Goal: Information Seeking & Learning: Learn about a topic

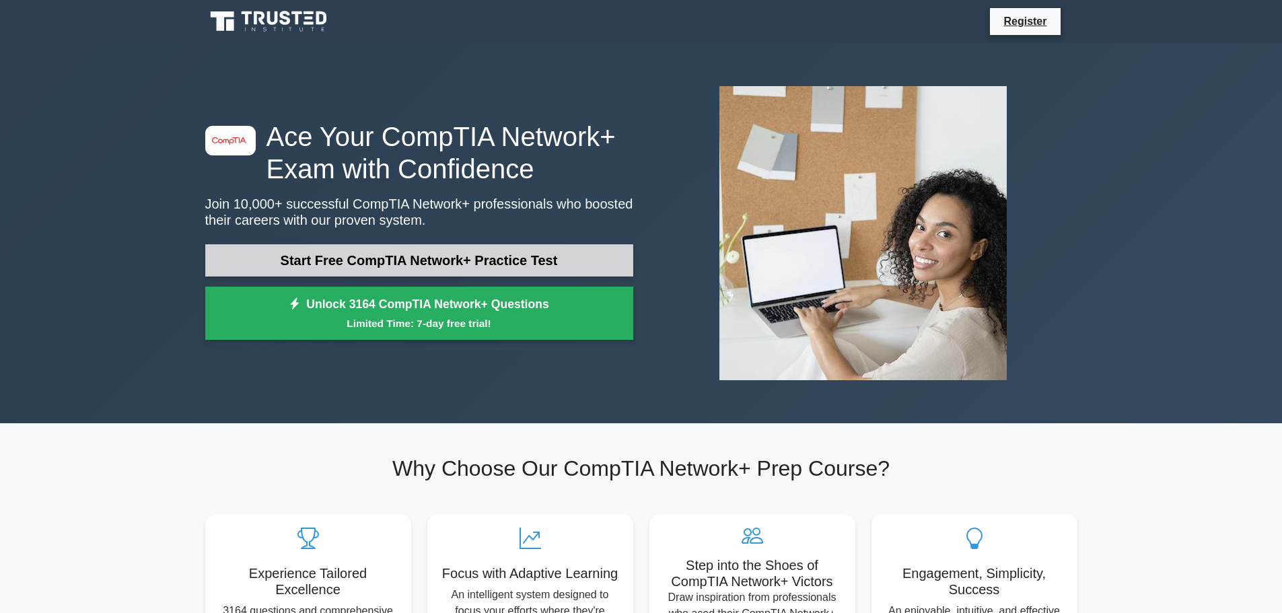
click at [390, 252] on link "Start Free CompTIA Network+ Practice Test" at bounding box center [419, 260] width 428 height 32
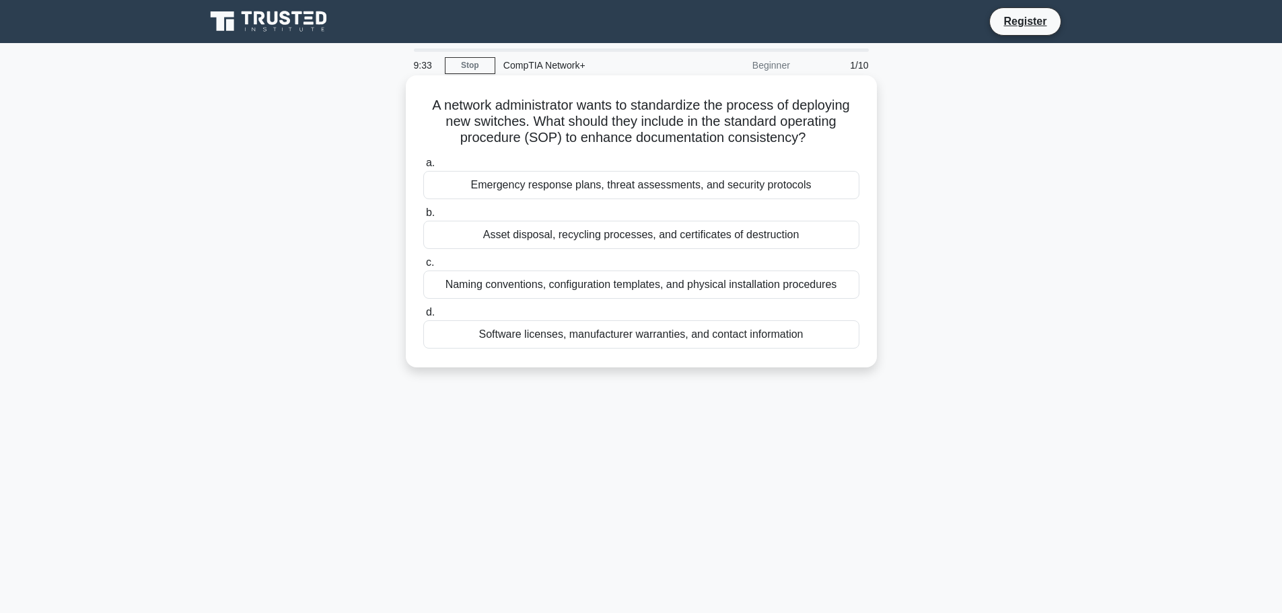
click at [538, 290] on div "Naming conventions, configuration templates, and physical installation procedur…" at bounding box center [641, 285] width 436 height 28
click at [423, 267] on input "c. Naming conventions, configuration templates, and physical installation proce…" at bounding box center [423, 262] width 0 height 9
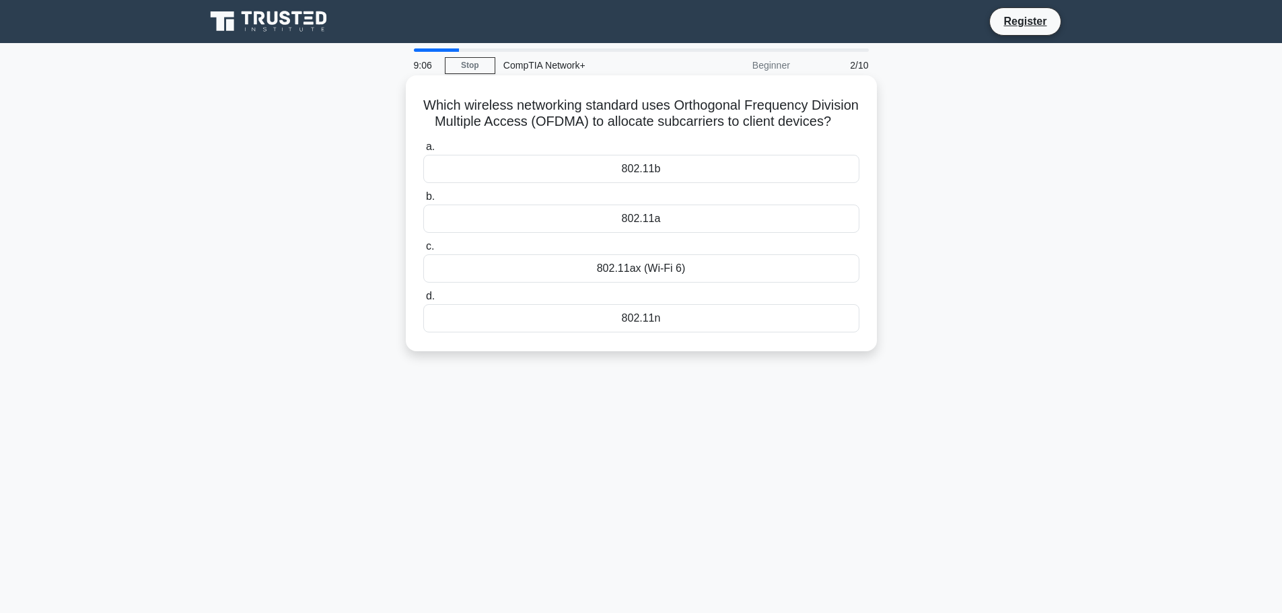
click at [645, 183] on div "802.11b" at bounding box center [641, 169] width 436 height 28
click at [423, 151] on input "a. 802.11b" at bounding box center [423, 147] width 0 height 9
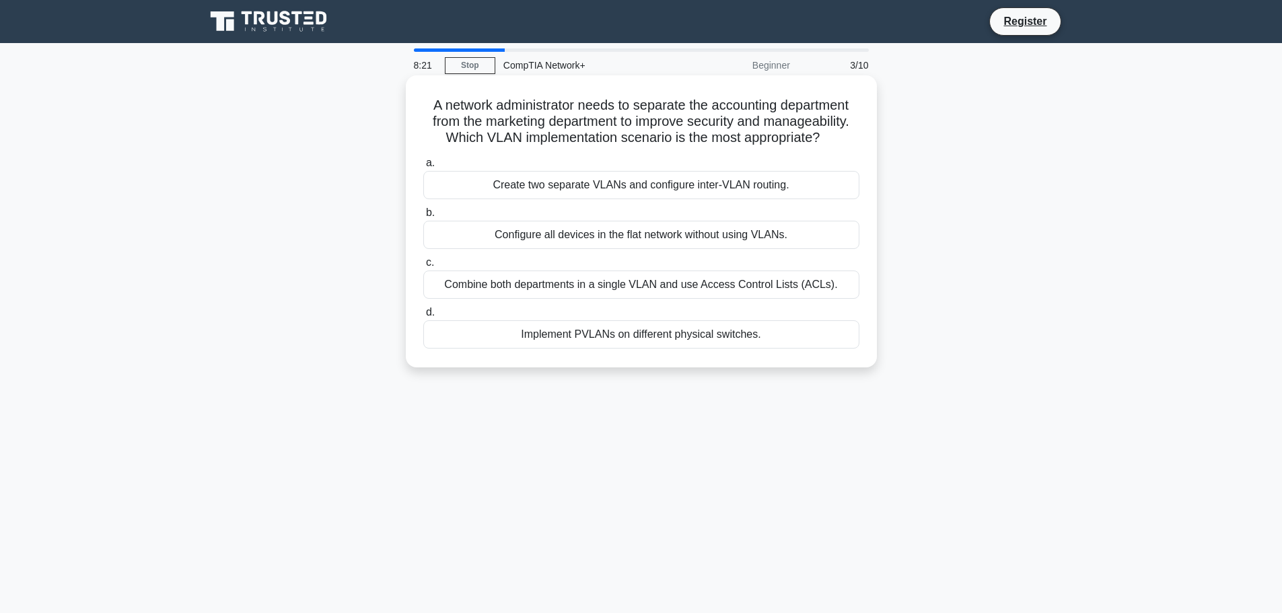
click at [632, 180] on div "Create two separate VLANs and configure inter-VLAN routing." at bounding box center [641, 185] width 436 height 28
click at [423, 168] on input "a. Create two separate VLANs and configure inter-VLAN routing." at bounding box center [423, 163] width 0 height 9
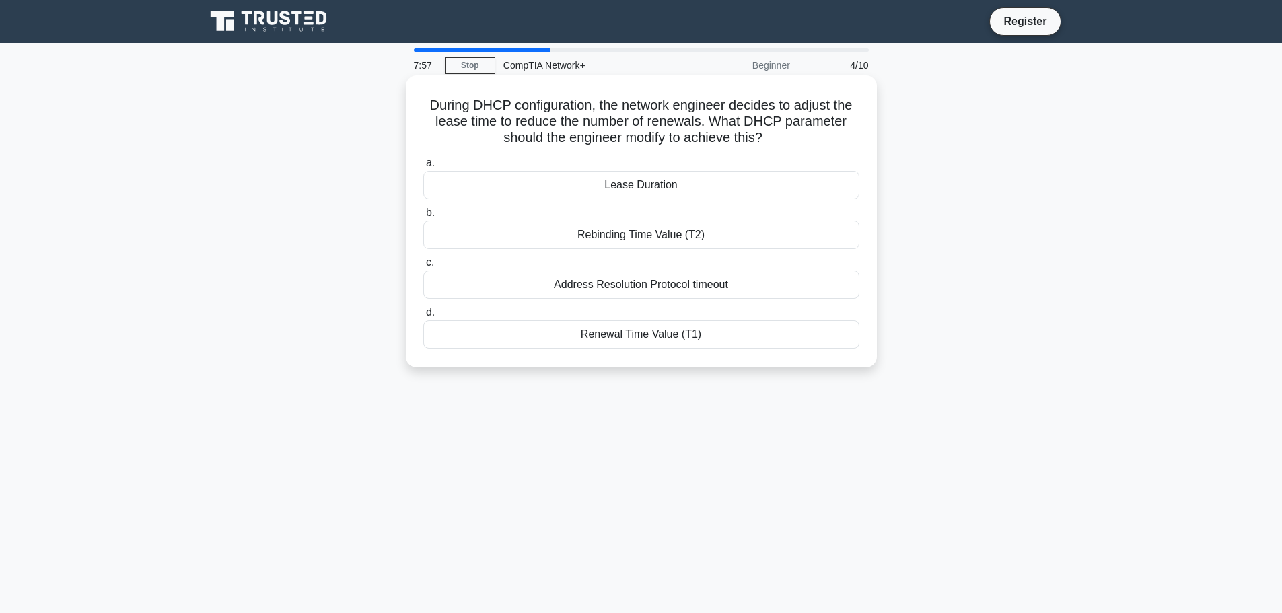
click at [639, 288] on div "Address Resolution Protocol timeout" at bounding box center [641, 285] width 436 height 28
click at [423, 267] on input "c. Address Resolution Protocol timeout" at bounding box center [423, 262] width 0 height 9
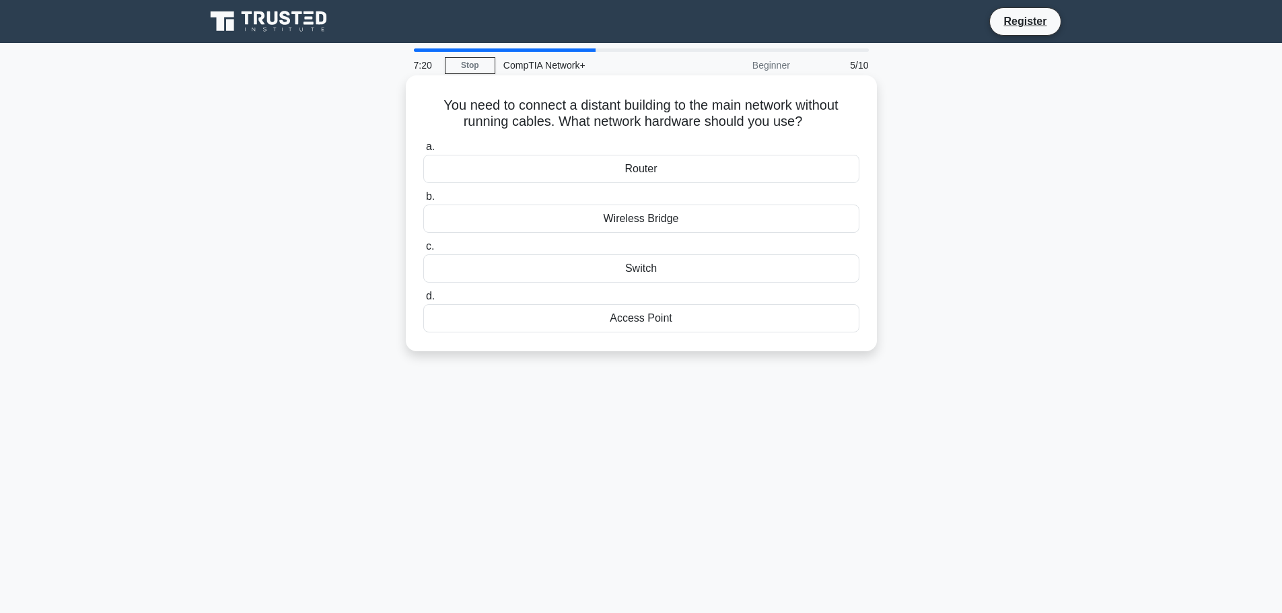
click at [641, 220] on div "Wireless Bridge" at bounding box center [641, 219] width 436 height 28
click at [423, 201] on input "b. Wireless Bridge" at bounding box center [423, 196] width 0 height 9
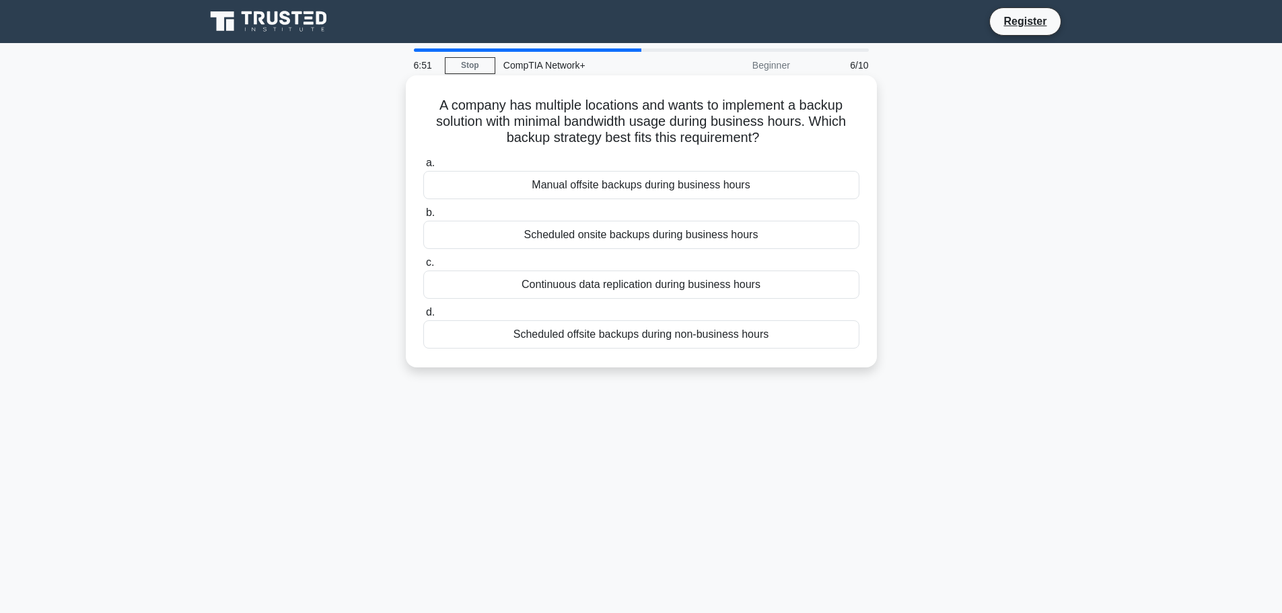
click at [668, 339] on div "Scheduled offsite backups during non-business hours" at bounding box center [641, 334] width 436 height 28
click at [423, 317] on input "d. Scheduled offsite backups during non-business hours" at bounding box center [423, 312] width 0 height 9
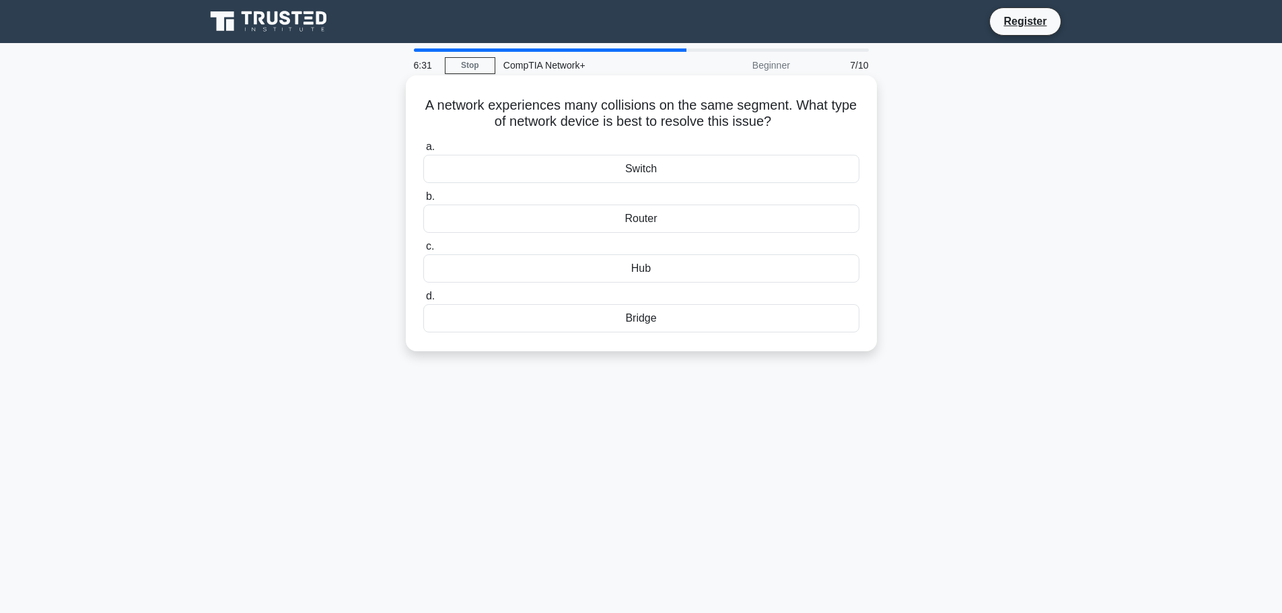
click at [641, 164] on div "Switch" at bounding box center [641, 169] width 436 height 28
click at [423, 151] on input "a. Switch" at bounding box center [423, 147] width 0 height 9
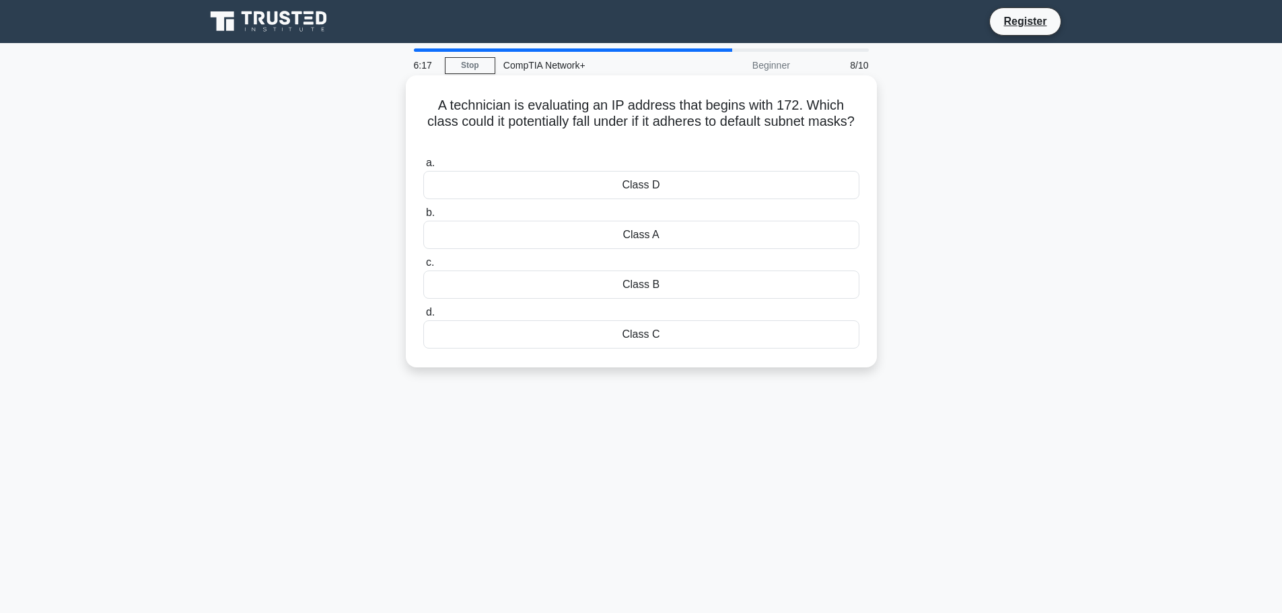
click at [645, 234] on div "Class A" at bounding box center [641, 235] width 436 height 28
click at [423, 217] on input "b. Class A" at bounding box center [423, 213] width 0 height 9
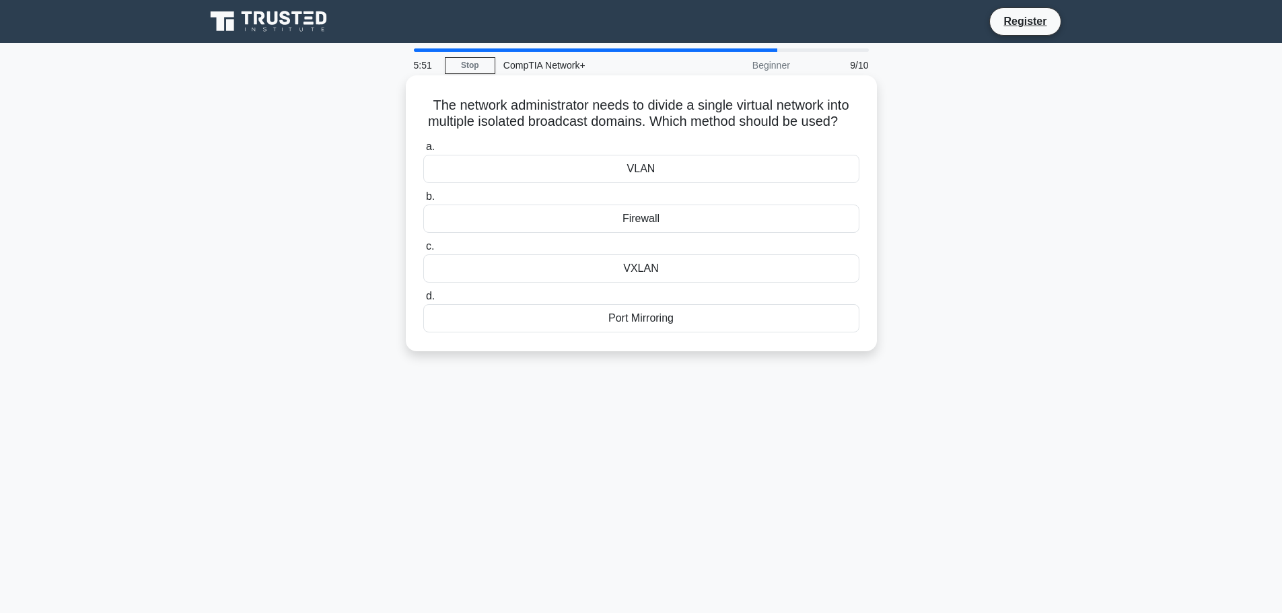
click at [649, 332] on div "Port Mirroring" at bounding box center [641, 318] width 436 height 28
click at [423, 301] on input "d. Port Mirroring" at bounding box center [423, 296] width 0 height 9
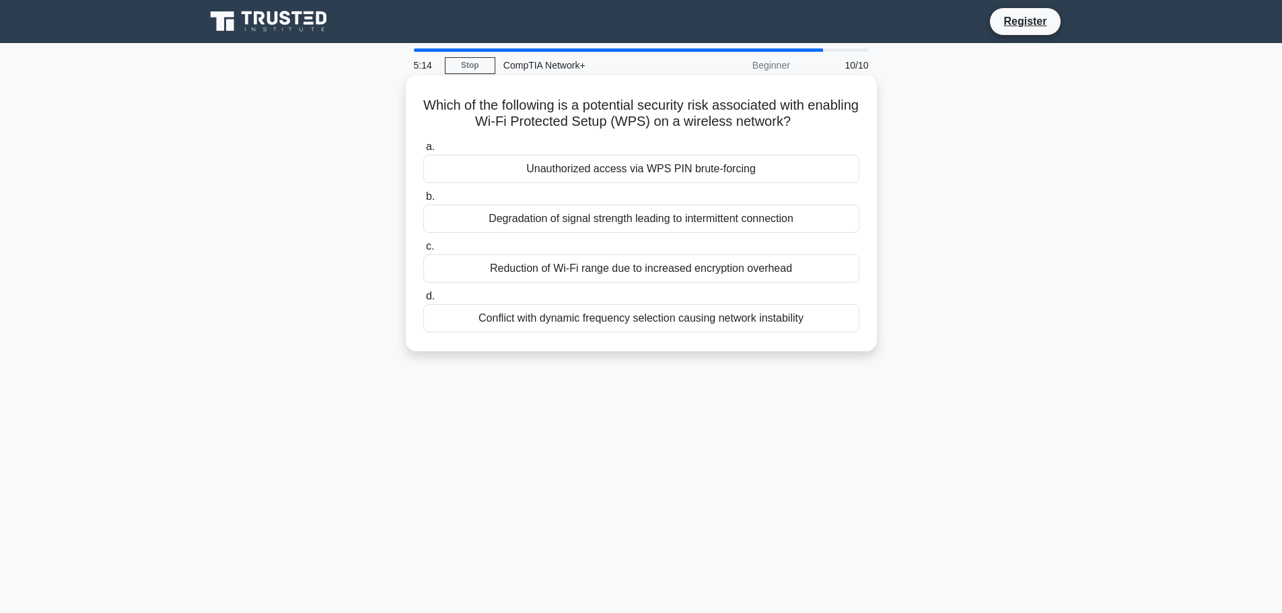
click at [621, 318] on div "Conflict with dynamic frequency selection causing network instability" at bounding box center [641, 318] width 436 height 28
click at [423, 301] on input "d. Conflict with dynamic frequency selection causing network instability" at bounding box center [423, 296] width 0 height 9
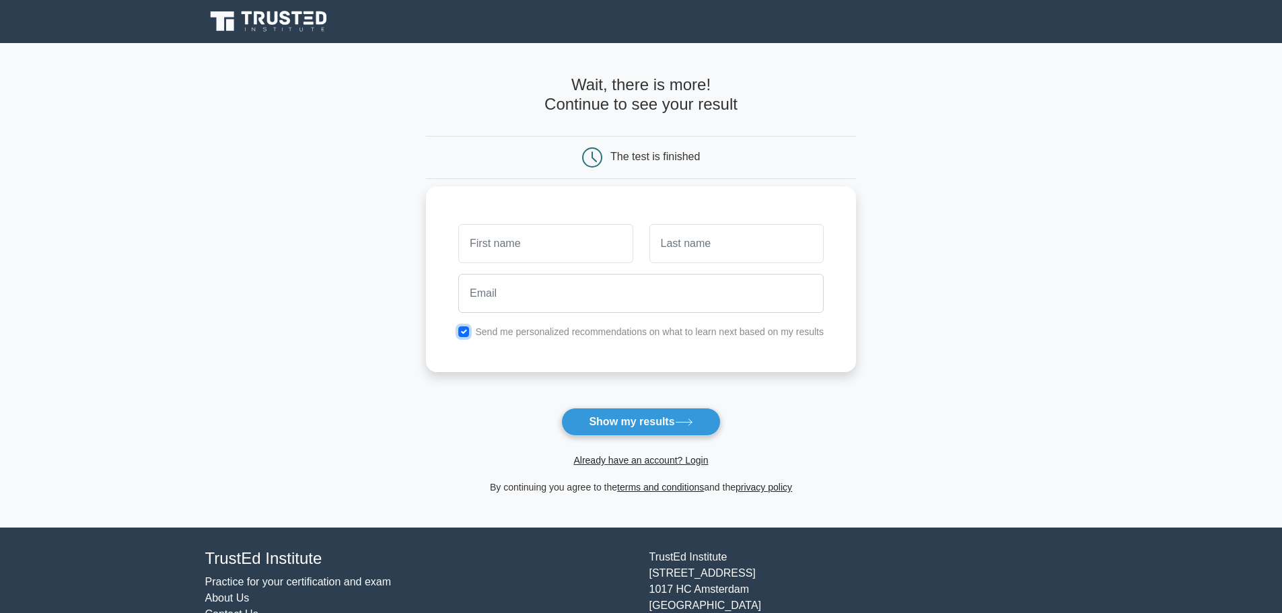
click at [464, 332] on input "checkbox" at bounding box center [463, 331] width 11 height 11
checkbox input "false"
click at [505, 250] on input "text" at bounding box center [545, 243] width 174 height 39
type input "Keith"
click at [732, 246] on input "text" at bounding box center [736, 243] width 174 height 39
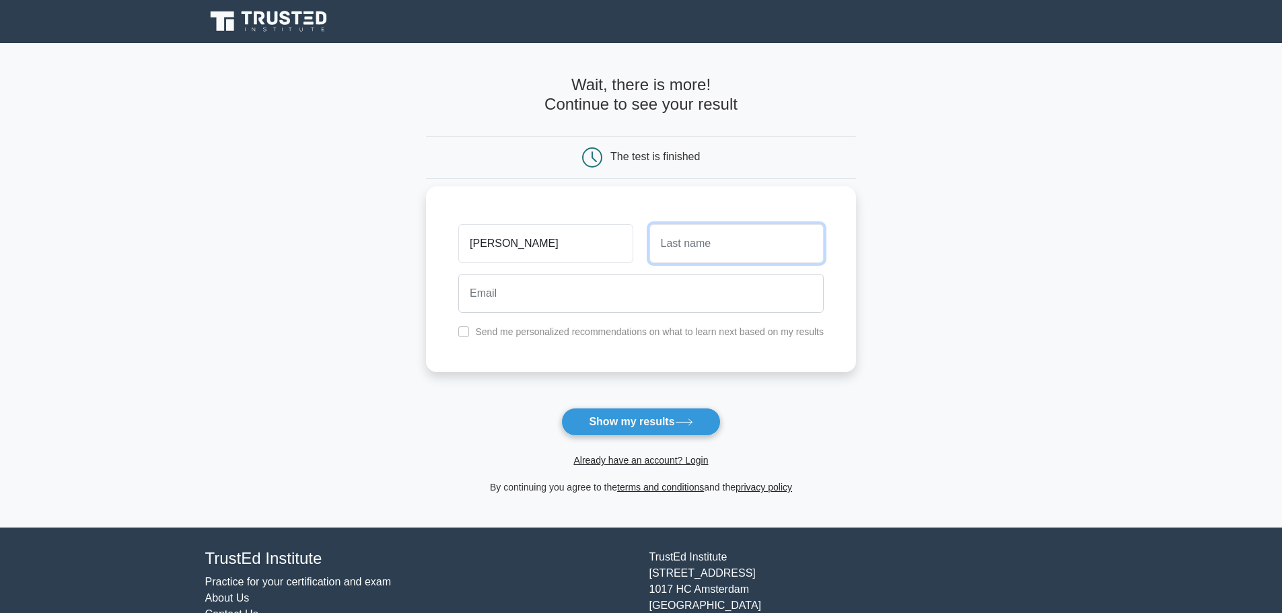
type input "Lewis"
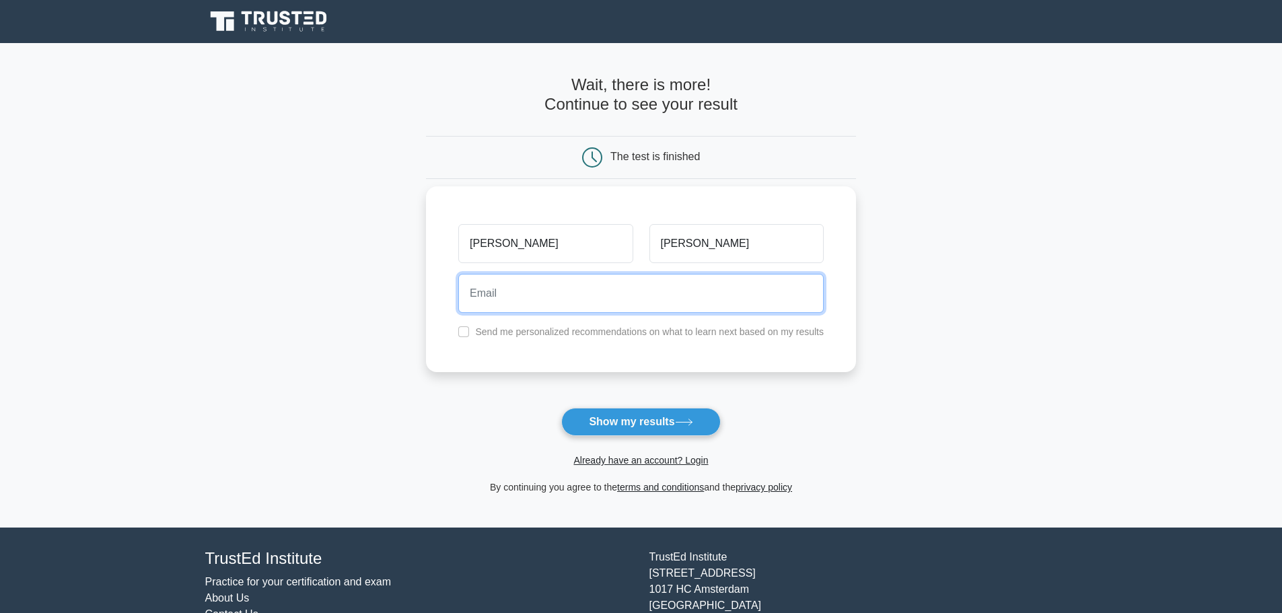
click at [555, 287] on input "email" at bounding box center [640, 293] width 365 height 39
type input "keithrlewis@hotmail.com"
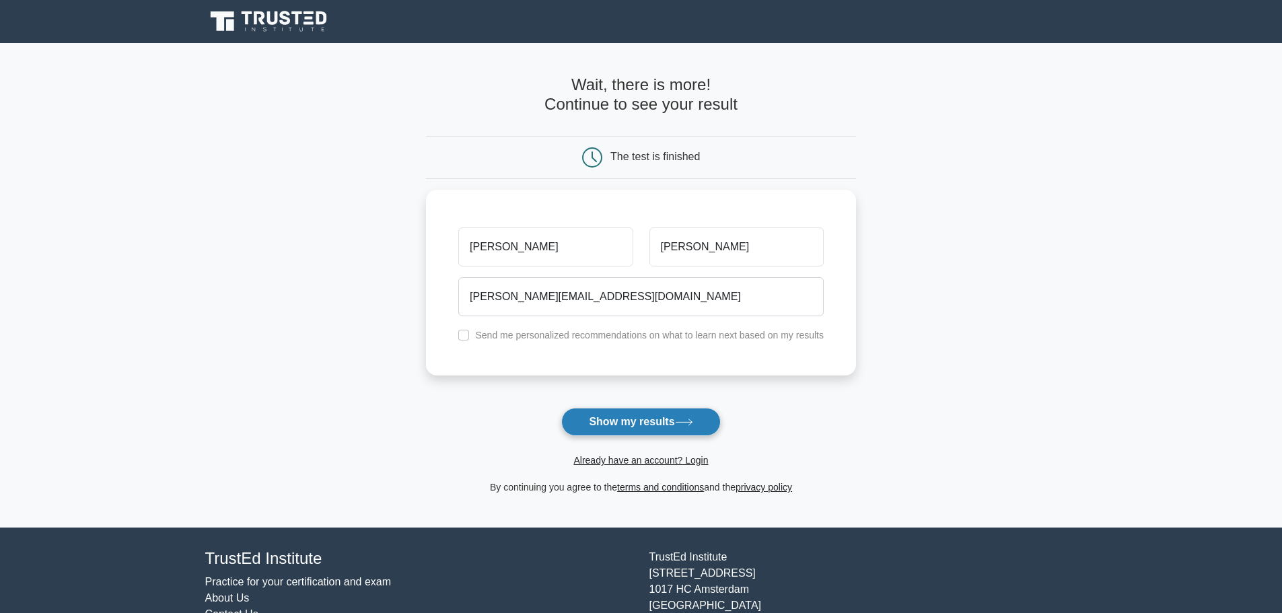
click at [633, 423] on button "Show my results" at bounding box center [640, 422] width 159 height 28
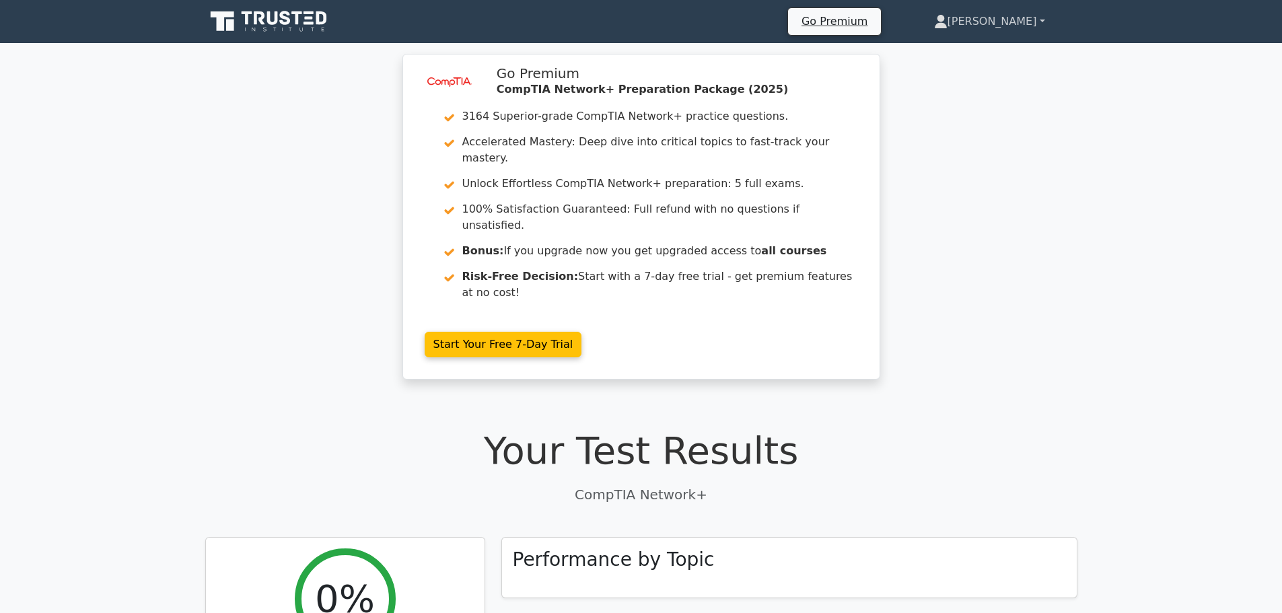
click at [1038, 9] on link "Keith" at bounding box center [990, 21] width 176 height 27
click at [1009, 71] on link "Settings" at bounding box center [955, 75] width 106 height 22
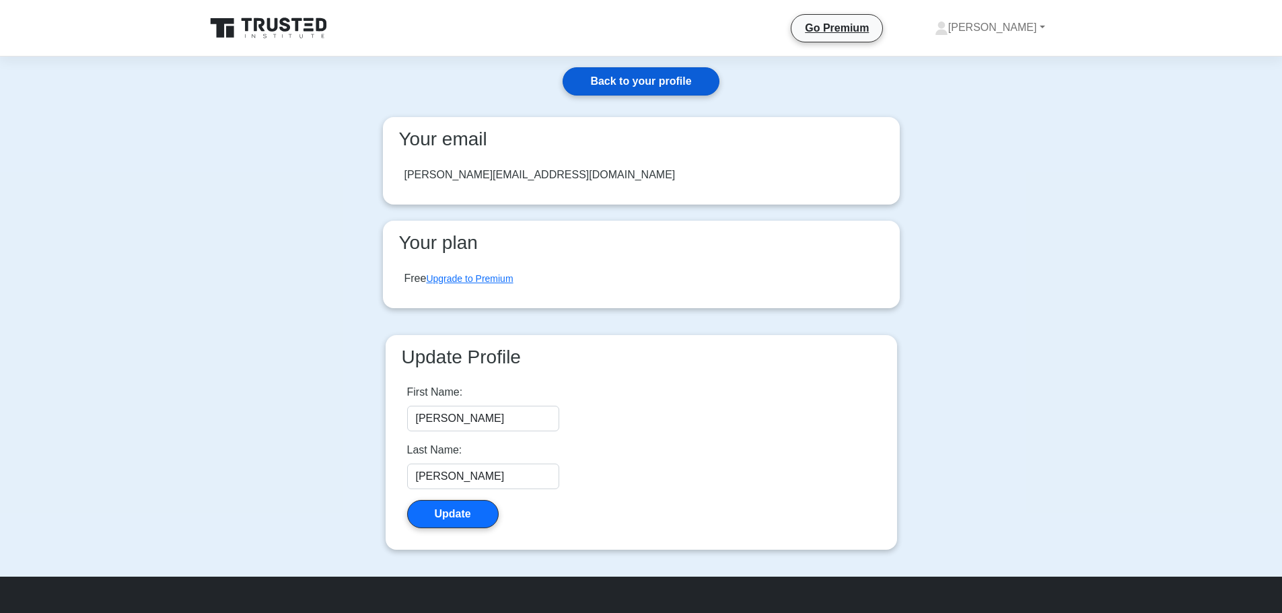
click at [680, 77] on link "Back to your profile" at bounding box center [641, 81] width 156 height 28
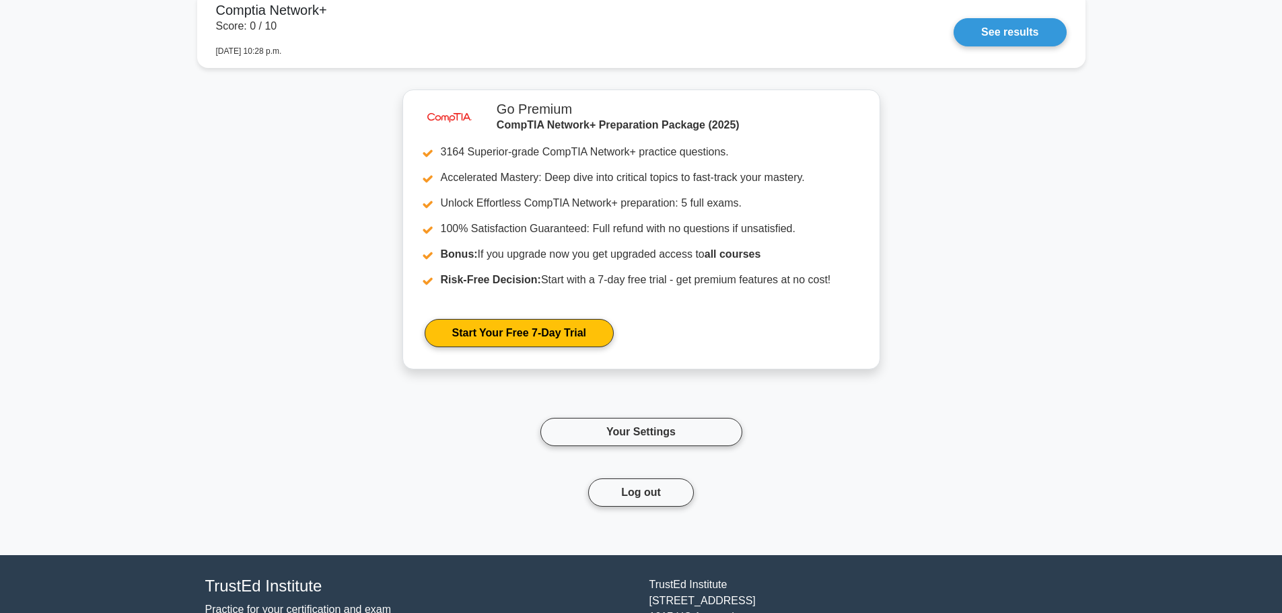
scroll to position [1077, 0]
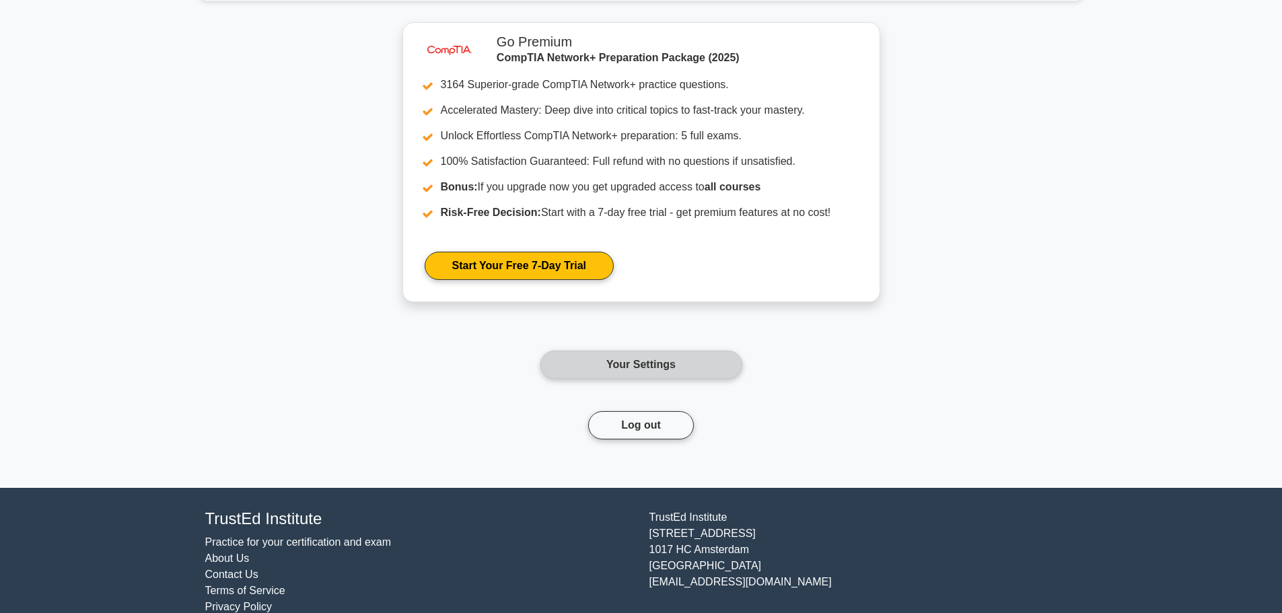
click at [656, 358] on link "Your Settings" at bounding box center [641, 365] width 202 height 28
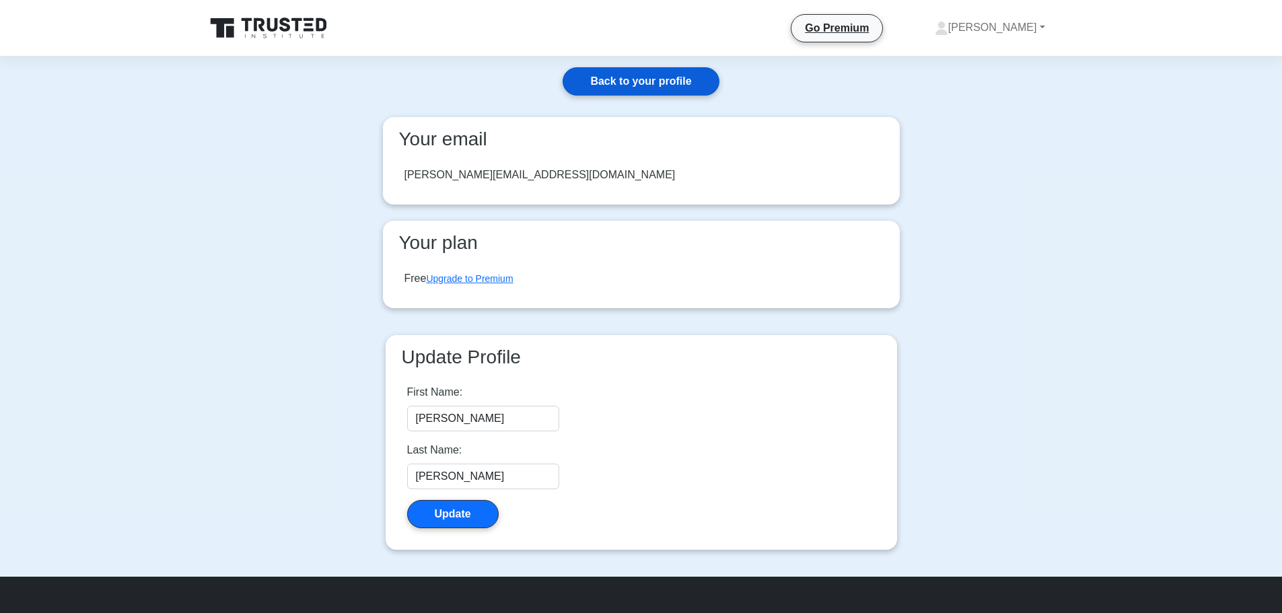
click at [602, 77] on link "Back to your profile" at bounding box center [641, 81] width 156 height 28
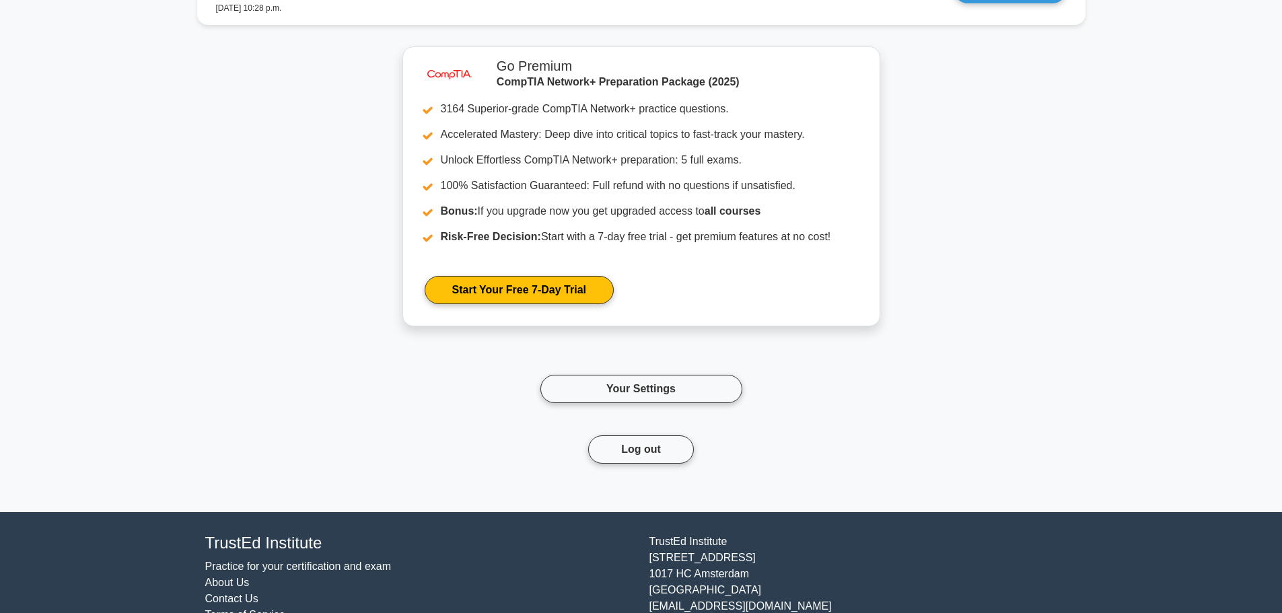
scroll to position [1100, 0]
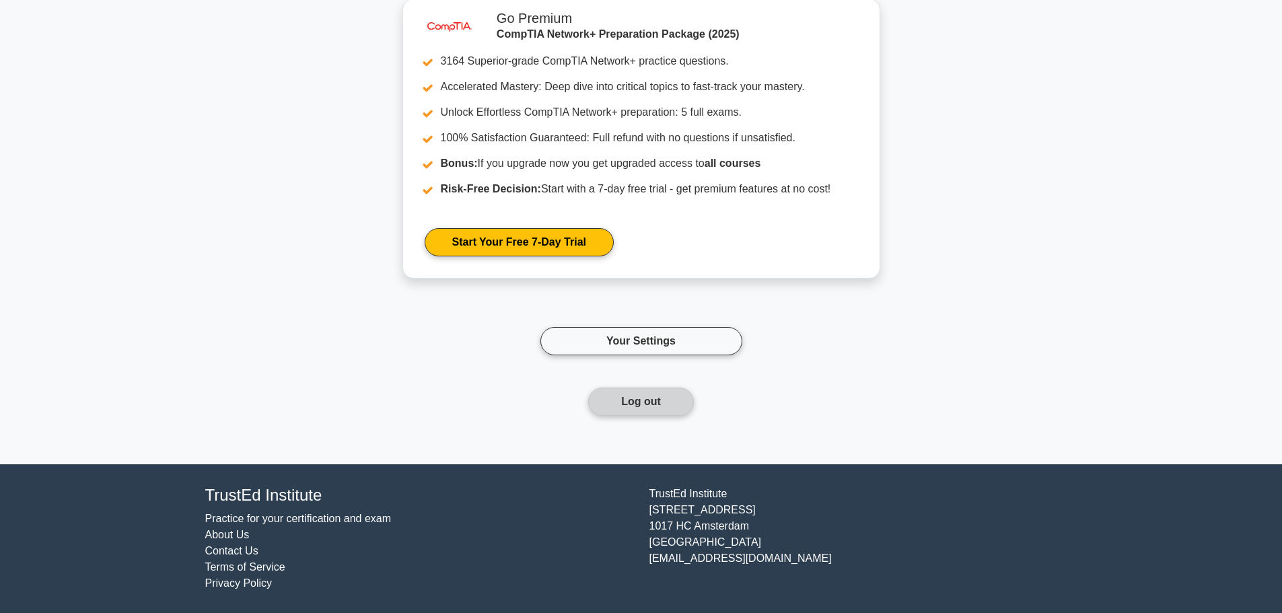
click at [653, 402] on button "Log out" at bounding box center [641, 402] width 106 height 28
